Goal: Information Seeking & Learning: Learn about a topic

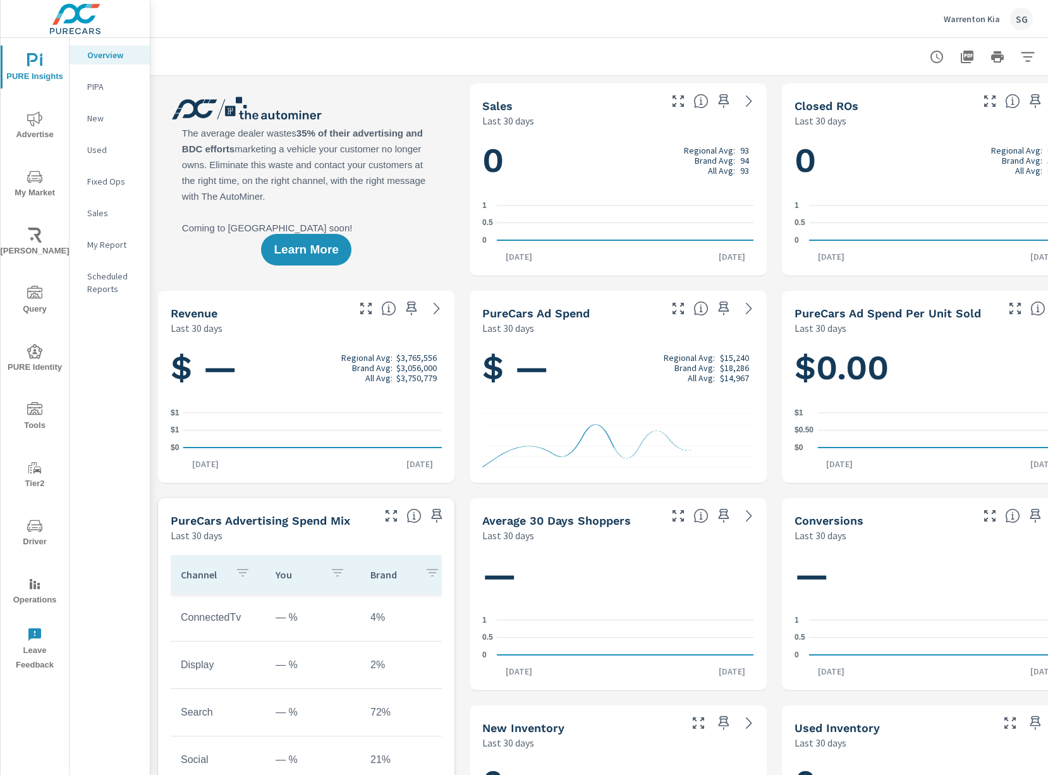
click at [27, 171] on span "My Market" at bounding box center [34, 184] width 61 height 31
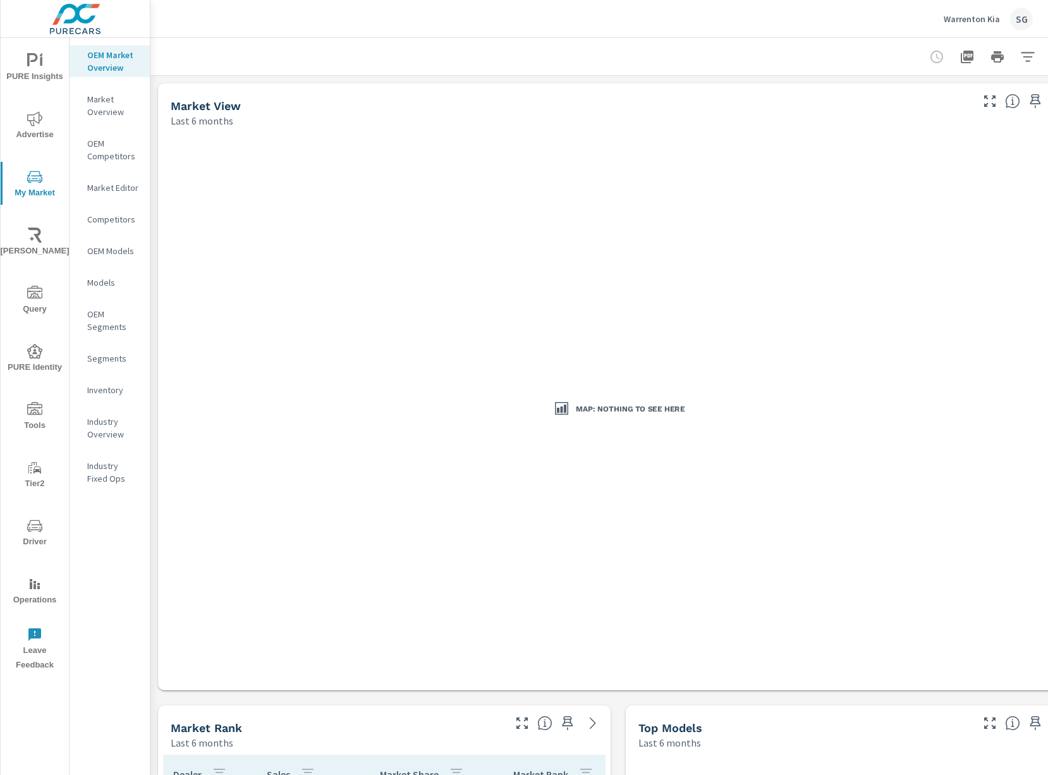
click at [101, 105] on p "Market Overview" at bounding box center [113, 105] width 52 height 25
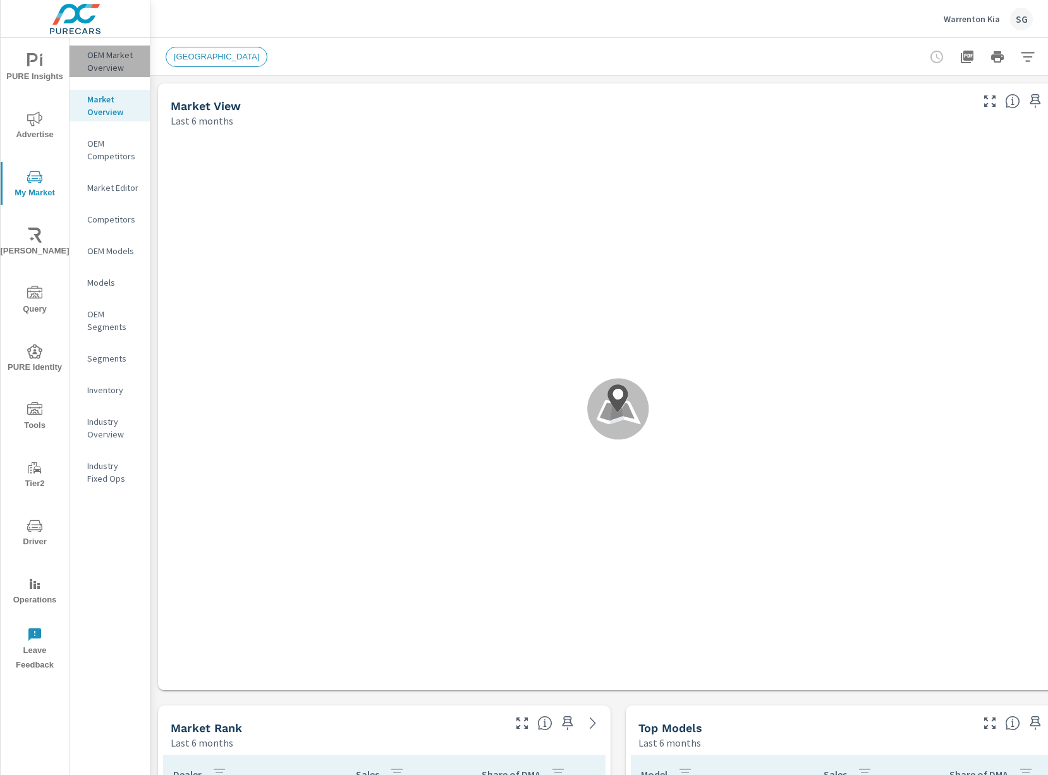
click at [118, 54] on p "OEM Market Overview" at bounding box center [113, 61] width 52 height 25
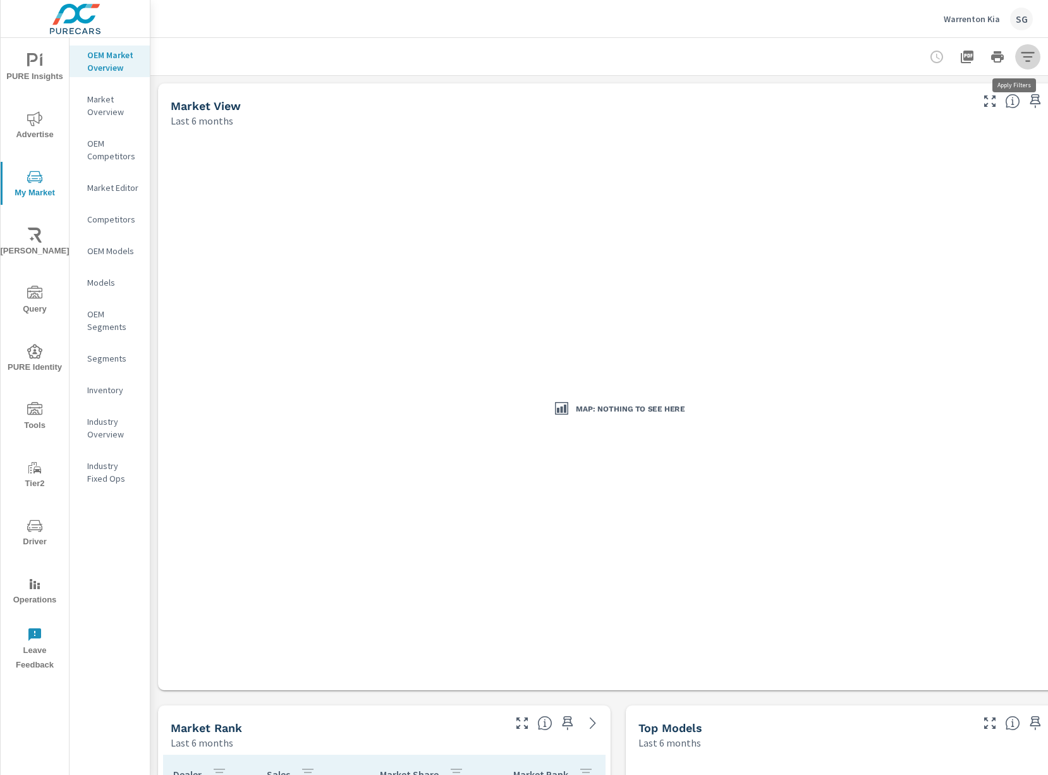
click at [1021, 59] on icon "button" at bounding box center [1027, 56] width 15 height 15
click at [978, 94] on li "Distance Band" at bounding box center [942, 91] width 192 height 32
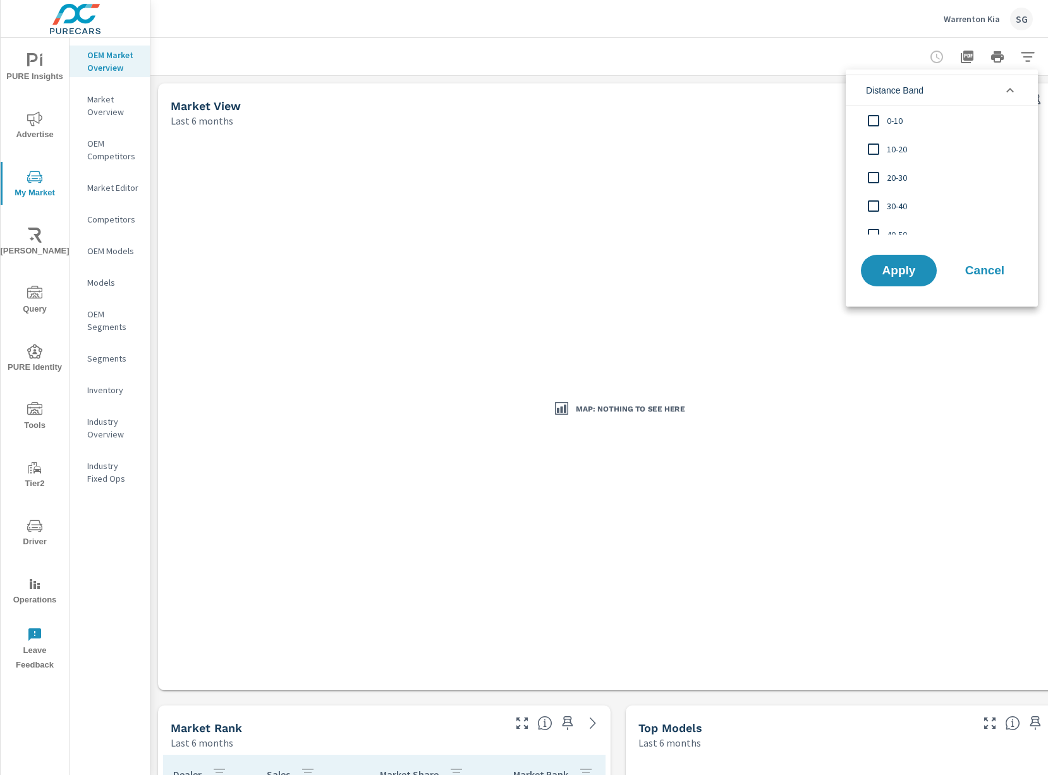
drag, startPoint x: 979, startPoint y: 93, endPoint x: 671, endPoint y: 101, distance: 308.5
click at [978, 93] on li "Distance Band" at bounding box center [942, 91] width 192 height 32
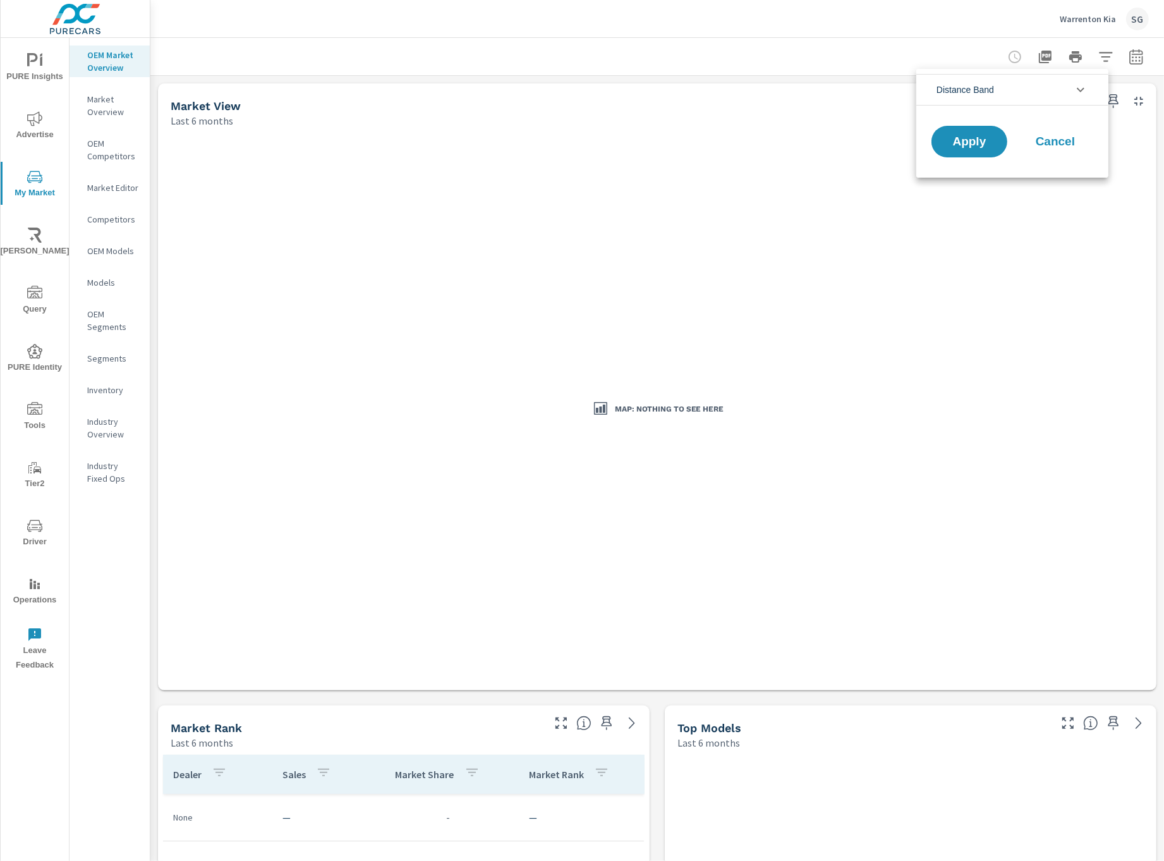
drag, startPoint x: 1157, startPoint y: 276, endPoint x: 1140, endPoint y: 463, distance: 188.4
click at [1047, 502] on div at bounding box center [582, 430] width 1164 height 861
